Goal: Task Accomplishment & Management: Use online tool/utility

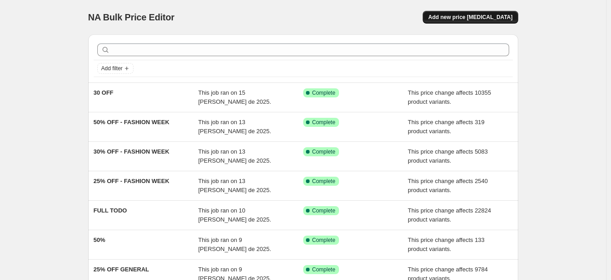
click at [478, 19] on span "Add new price [MEDICAL_DATA]" at bounding box center [470, 17] width 84 height 7
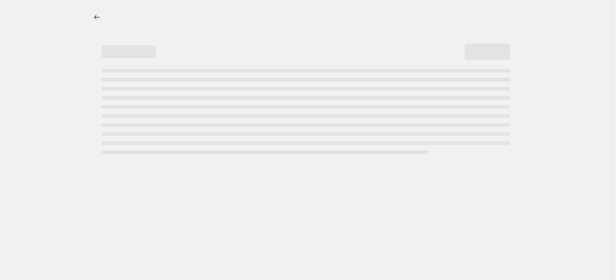
select select "percentage"
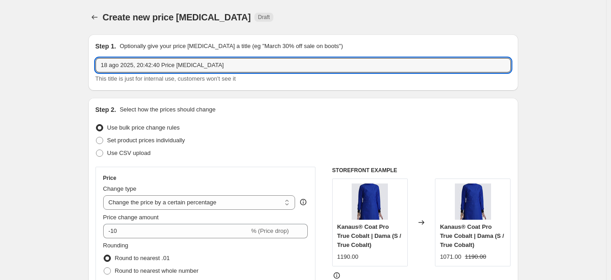
drag, startPoint x: 220, startPoint y: 67, endPoint x: 38, endPoint y: 67, distance: 181.5
type input "3x2 fashion week"
click at [134, 148] on span "Use CSV upload" at bounding box center [128, 152] width 43 height 9
click at [96, 149] on input "Use CSV upload" at bounding box center [96, 149] width 0 height 0
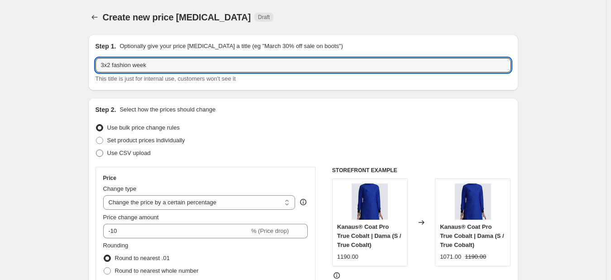
radio input "true"
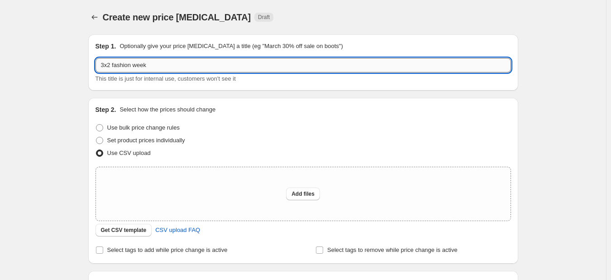
click at [171, 68] on input "3x2 fashion week" at bounding box center [304, 65] width 416 height 14
type input "3x2 fashion week 180825"
click at [146, 126] on span "Use bulk price change rules" at bounding box center [143, 127] width 72 height 7
click at [96, 124] on input "Use bulk price change rules" at bounding box center [96, 124] width 0 height 0
radio input "true"
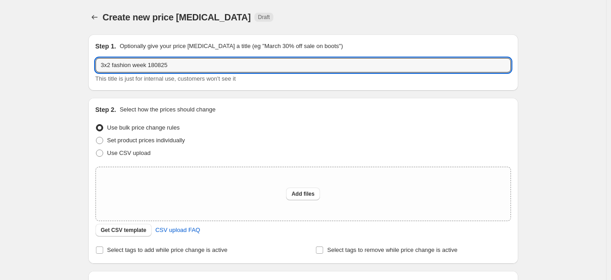
select select "percentage"
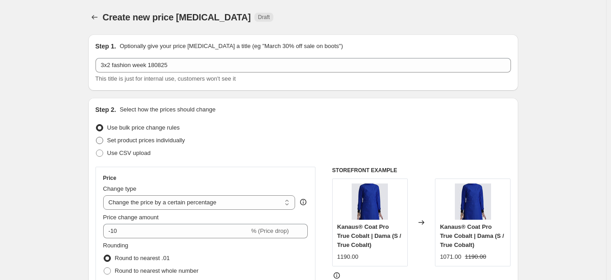
click at [160, 138] on span "Set product prices individually" at bounding box center [146, 140] width 78 height 7
click at [96, 137] on input "Set product prices individually" at bounding box center [96, 137] width 0 height 0
radio input "true"
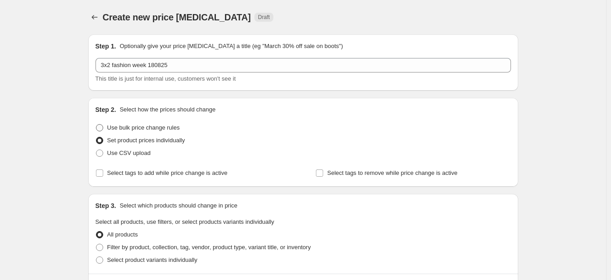
click at [170, 125] on span "Use bulk price change rules" at bounding box center [143, 127] width 72 height 7
click at [96, 124] on input "Use bulk price change rules" at bounding box center [96, 124] width 0 height 0
radio input "true"
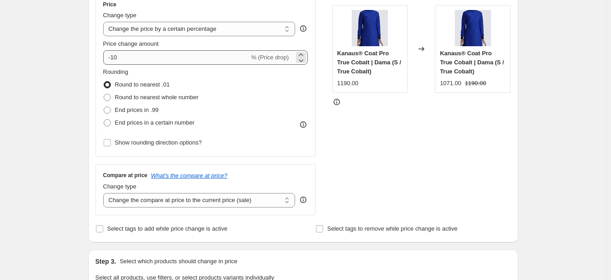
scroll to position [91, 0]
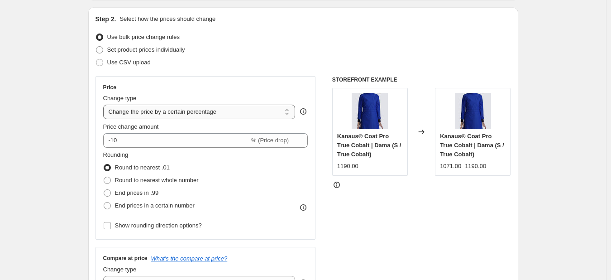
click at [215, 107] on select "Change the price to a certain amount Change the price by a certain amount Chang…" at bounding box center [199, 112] width 192 height 14
select select "pcap"
click at [105, 105] on select "Change the price to a certain amount Change the price by a certain amount Chang…" at bounding box center [199, 112] width 192 height 14
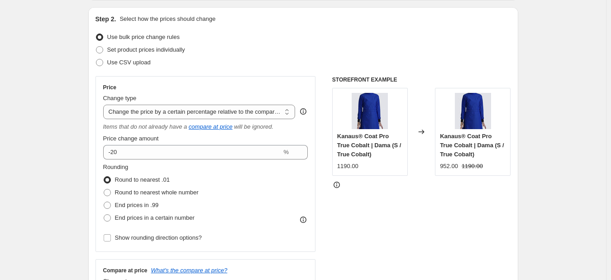
type input "-20"
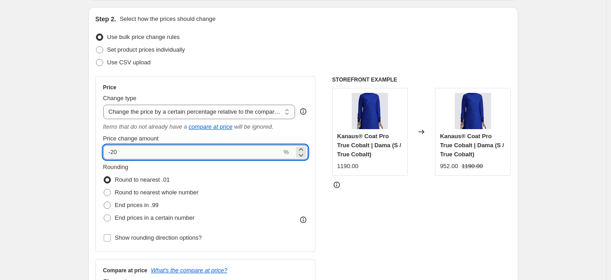
click at [173, 152] on input "-20" at bounding box center [192, 152] width 179 height 14
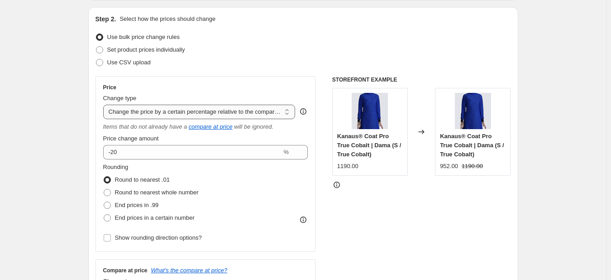
click at [173, 111] on select "Change the price to a certain amount Change the price by a certain amount Chang…" at bounding box center [199, 112] width 192 height 14
select select "bcap"
click at [105, 105] on select "Change the price to a certain amount Change the price by a certain amount Chang…" at bounding box center [199, 112] width 192 height 14
type input "-12.00"
click at [220, 112] on select "Change the price to a certain amount Change the price by a certain amount Chang…" at bounding box center [199, 112] width 192 height 14
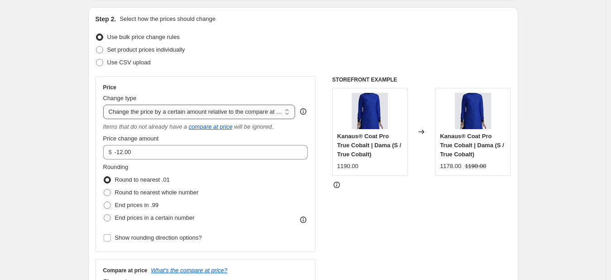
select select "ecap"
click at [105, 105] on select "Change the price to a certain amount Change the price by a certain amount Chang…" at bounding box center [199, 112] width 192 height 14
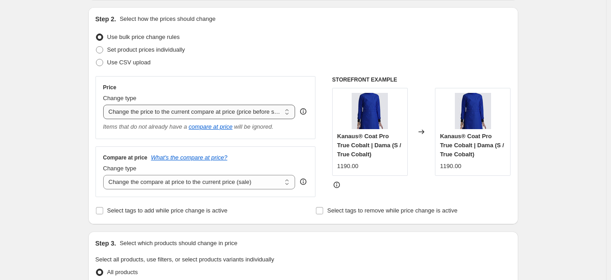
click at [226, 115] on select "Change the price to a certain amount Change the price by a certain amount Chang…" at bounding box center [199, 112] width 192 height 14
click at [105, 105] on select "Change the price to a certain amount Change the price by a certain amount Chang…" at bounding box center [199, 112] width 192 height 14
click at [166, 181] on select "Change the compare at price to the current price (sale) Change the compare at p…" at bounding box center [199, 182] width 192 height 14
select select "no_change"
click at [105, 175] on select "Change the compare at price to the current price (sale) Change the compare at p…" at bounding box center [199, 182] width 192 height 14
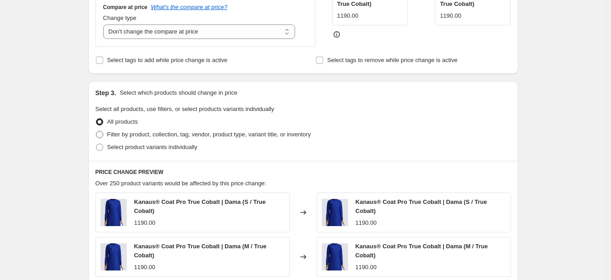
scroll to position [226, 0]
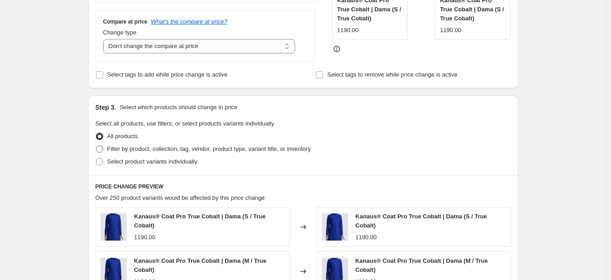
click at [145, 148] on span "Filter by product, collection, tag, vendor, product type, variant title, or inv…" at bounding box center [209, 148] width 204 height 7
click at [96, 146] on input "Filter by product, collection, tag, vendor, product type, variant title, or inv…" at bounding box center [96, 145] width 0 height 0
radio input "true"
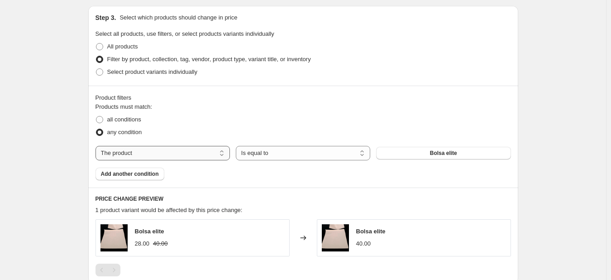
scroll to position [317, 0]
click at [168, 156] on select "The product The product's collection The product's tag The product's vendor The…" at bounding box center [163, 152] width 134 height 14
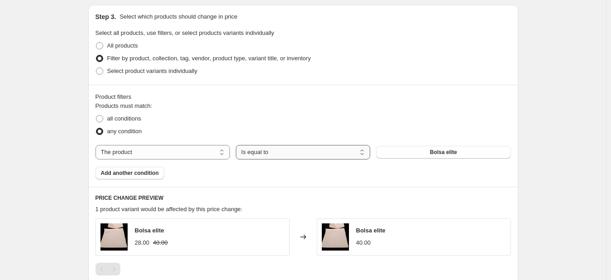
click at [286, 153] on select "Is equal to Is not equal to" at bounding box center [303, 152] width 134 height 14
click at [125, 154] on select "The product The product's collection The product's tag The product's vendor The…" at bounding box center [163, 152] width 134 height 14
click at [279, 180] on div "Product filters Products must match: all conditions any condition The product T…" at bounding box center [303, 136] width 430 height 102
